Goal: Communication & Community: Answer question/provide support

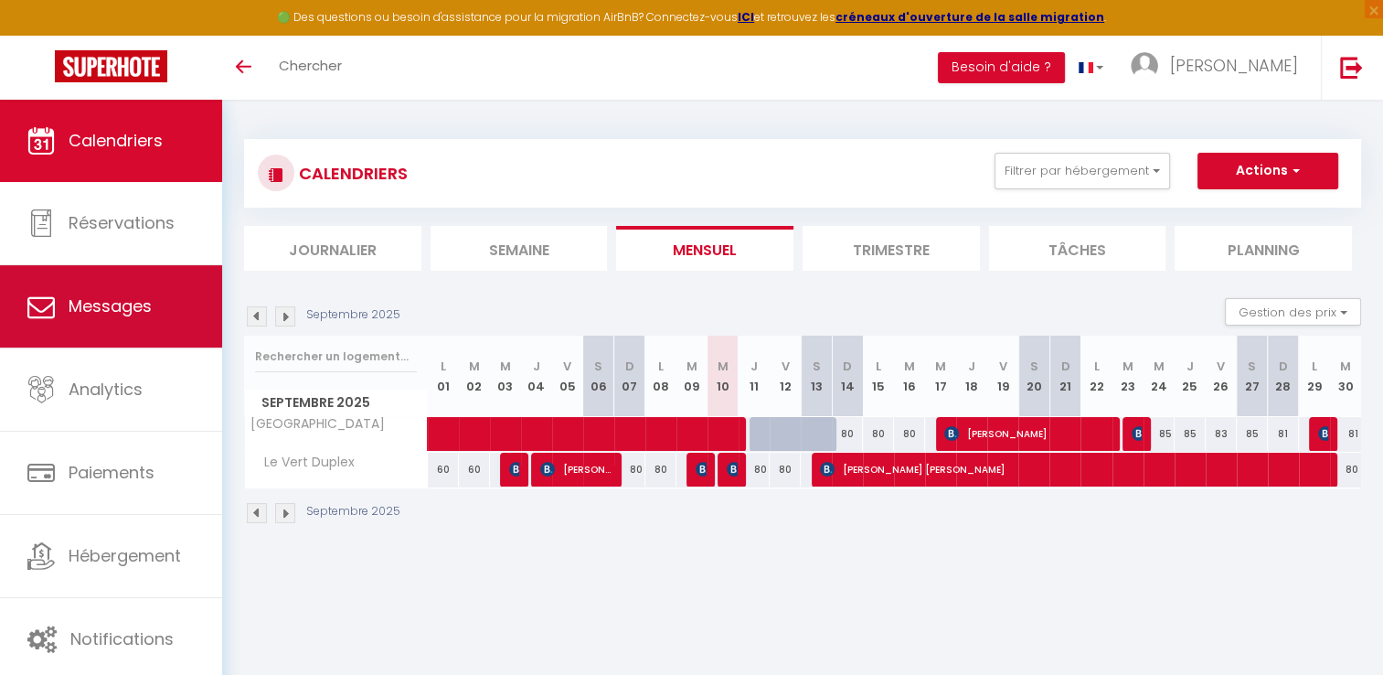
click at [84, 313] on span "Messages" at bounding box center [110, 305] width 83 height 23
select select "message"
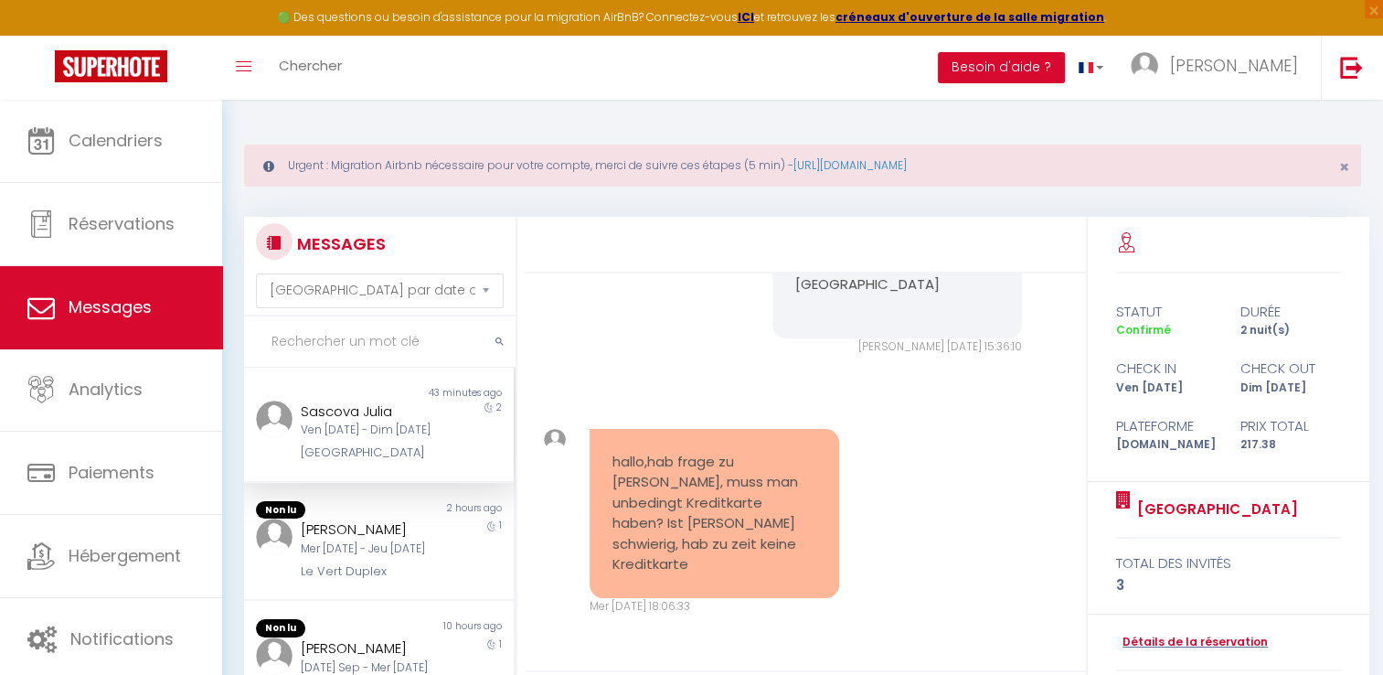
scroll to position [260, 0]
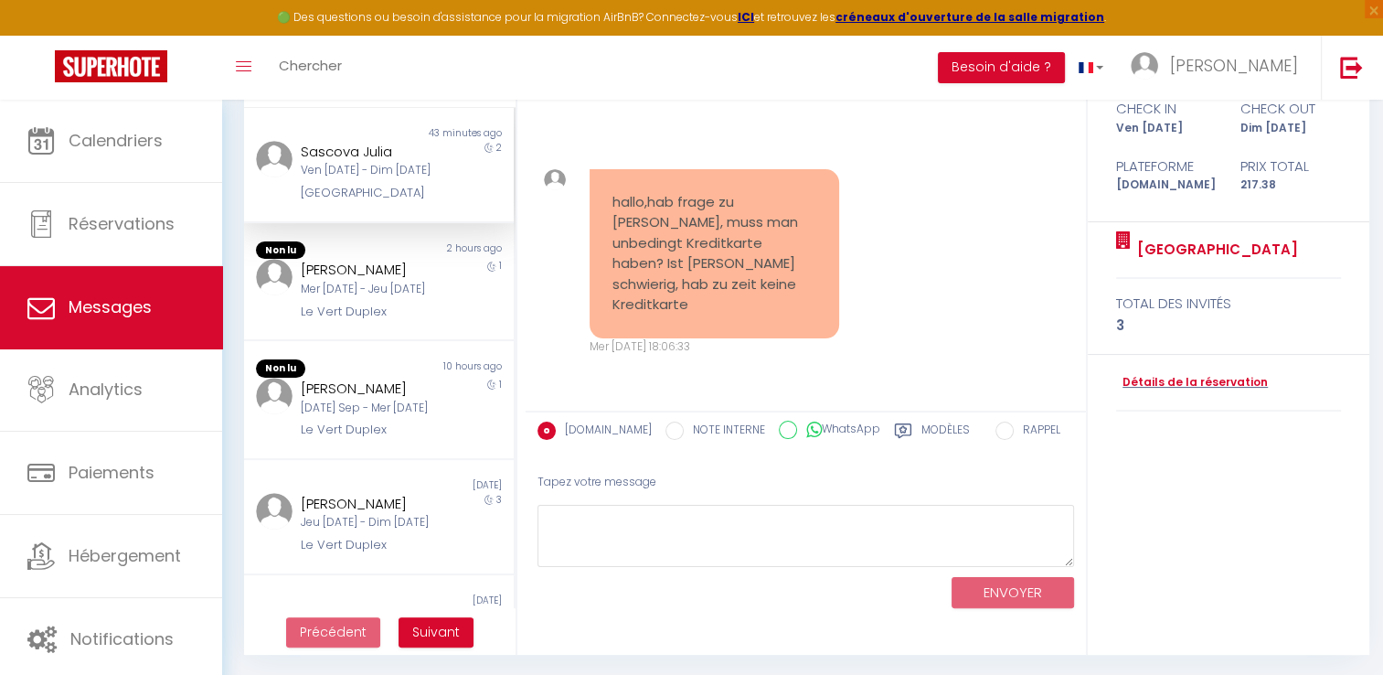
click at [739, 298] on pre "hallo,hab frage zu [PERSON_NAME], muss man unbedingt Kreditkarte haben? Ist [PE…" at bounding box center [714, 253] width 205 height 123
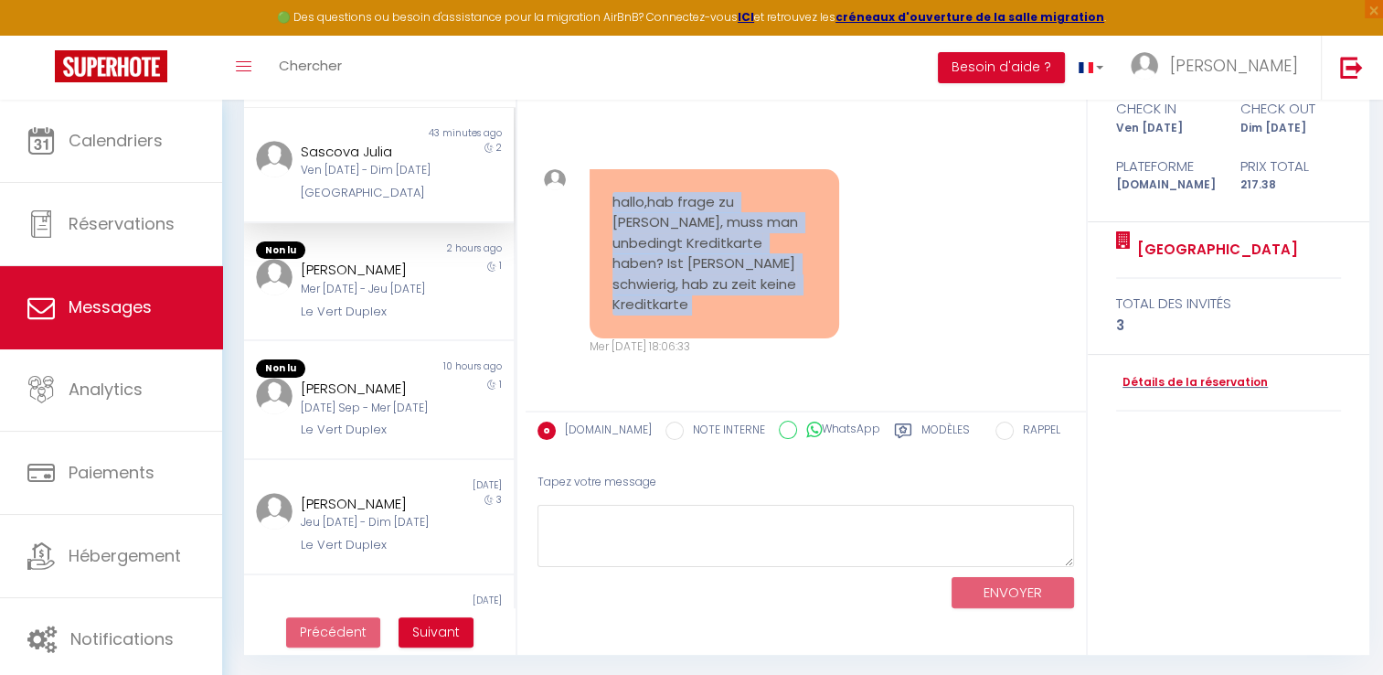
click at [739, 298] on pre "hallo,hab frage zu [PERSON_NAME], muss man unbedingt Kreditkarte haben? Ist [PE…" at bounding box center [714, 253] width 205 height 123
drag, startPoint x: 739, startPoint y: 298, endPoint x: 848, endPoint y: 310, distance: 110.3
click at [848, 310] on div "hallo,hab frage zu [PERSON_NAME], muss man unbedingt Kreditkarte haben? Ist [PE…" at bounding box center [806, 263] width 548 height 260
click at [745, 294] on pre "hallo,hab frage zu [PERSON_NAME], muss man unbedingt Kreditkarte haben? Ist [PE…" at bounding box center [714, 253] width 205 height 123
drag, startPoint x: 724, startPoint y: 303, endPoint x: 594, endPoint y: 223, distance: 152.7
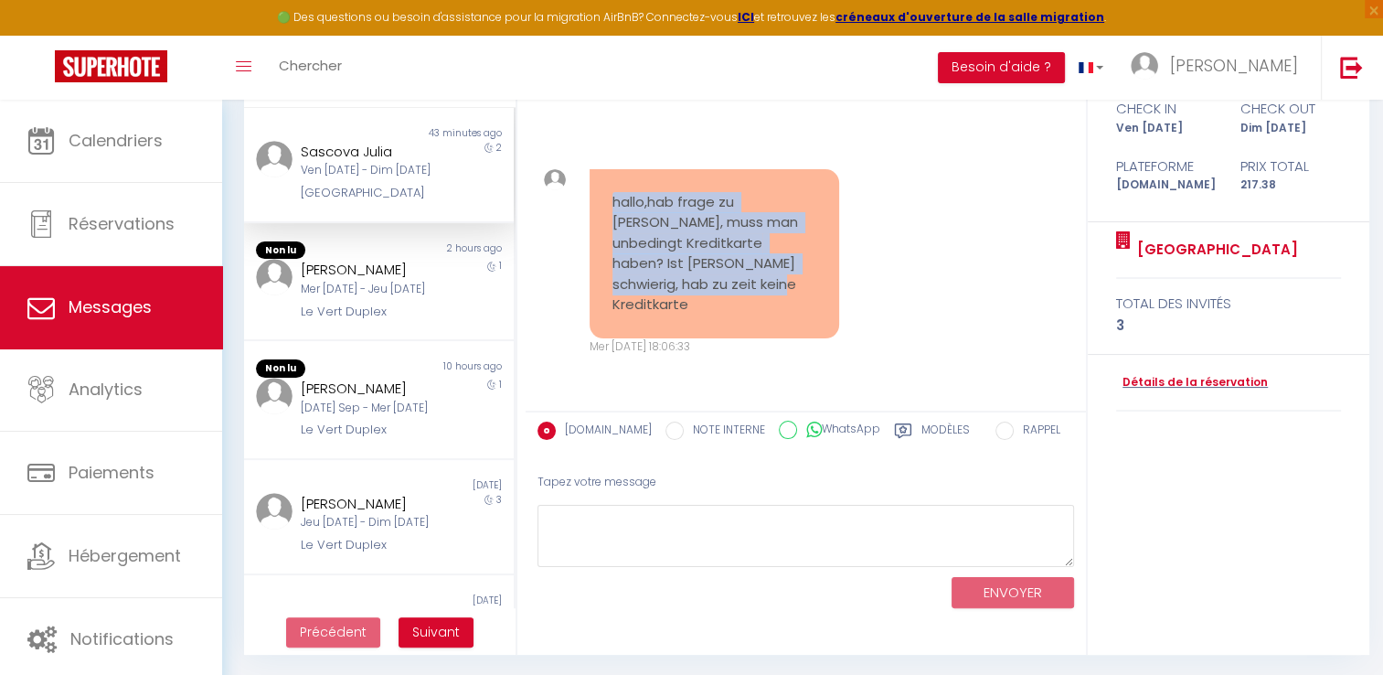
click at [594, 223] on div "hallo,hab frage zu [PERSON_NAME], muss man unbedingt Kreditkarte haben? Ist [PE…" at bounding box center [715, 253] width 250 height 169
copy pre "hallo,hab frage zu [PERSON_NAME], muss man unbedingt Kreditkarte haben? Ist [PE…"
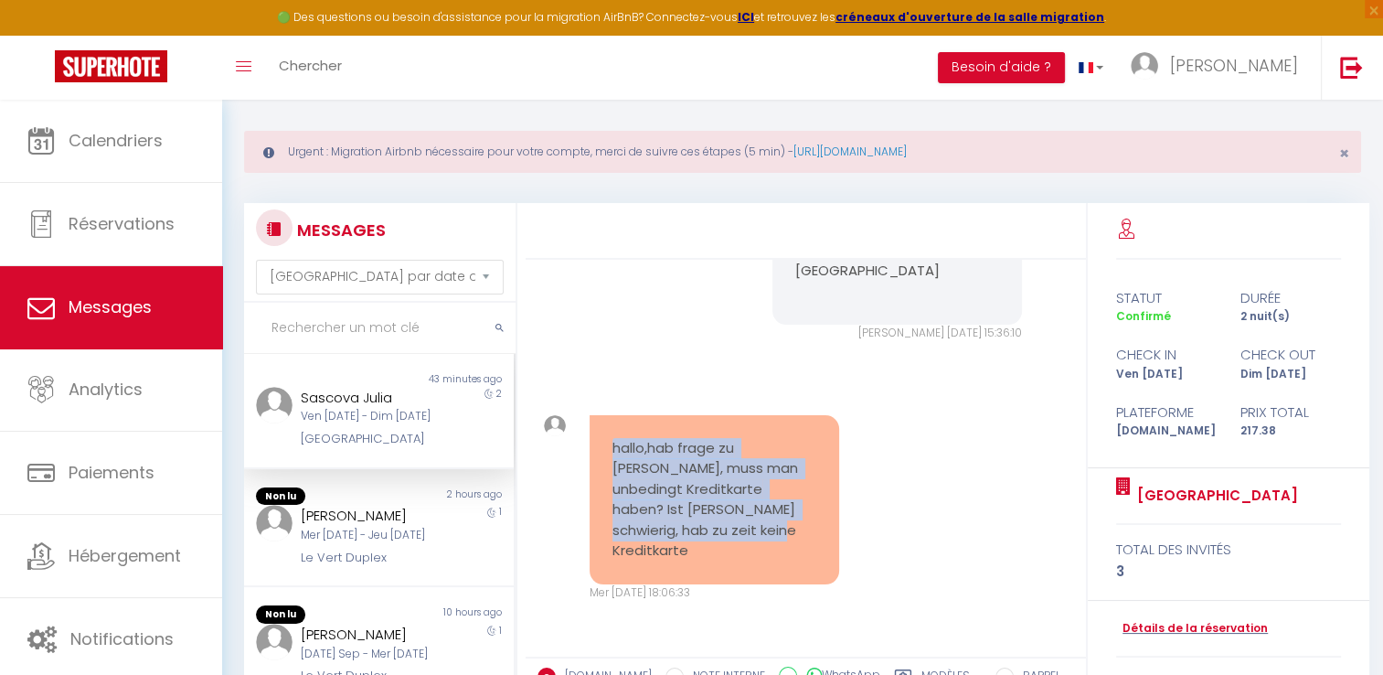
scroll to position [0, 0]
